Goal: Task Accomplishment & Management: Use online tool/utility

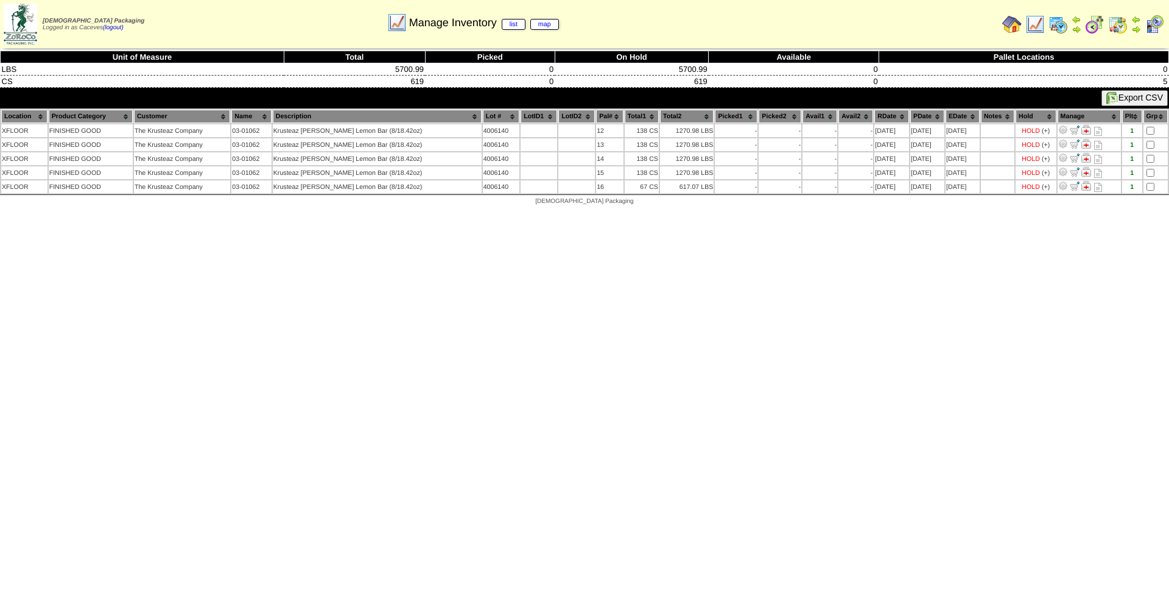
click at [893, 211] on html "[DEMOGRAPHIC_DATA] Packaging Logged in as Caceves (logout) Print All" at bounding box center [584, 105] width 1169 height 211
click at [1065, 26] on img at bounding box center [1058, 24] width 19 height 19
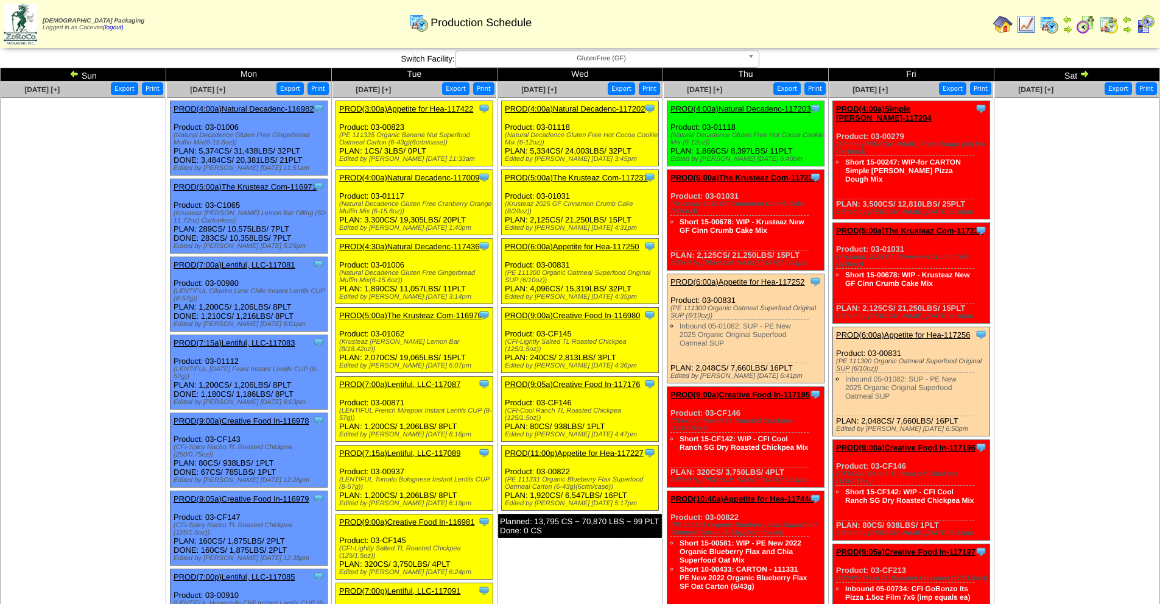
drag, startPoint x: 400, startPoint y: 283, endPoint x: 337, endPoint y: 271, distance: 63.9
click at [337, 271] on div "Clone Item PROD(4:30a)Natural Decadenc-117436 Natural Decadence, LLC ScheduleID…" at bounding box center [414, 271] width 157 height 65
copy div "(Natural Decadence Gluten Free Gingerbread Muffin Mix(6-15.6oz)"
